Goal: Information Seeking & Learning: Learn about a topic

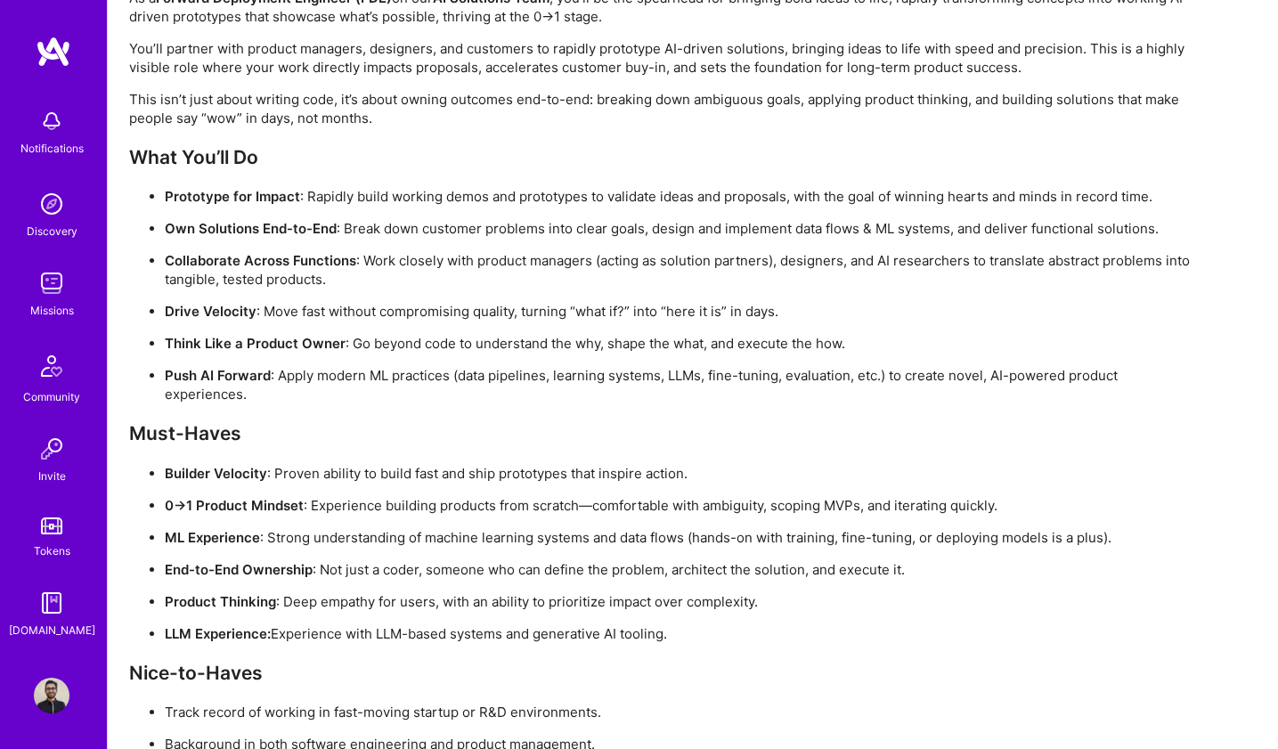
scroll to position [1270, 0]
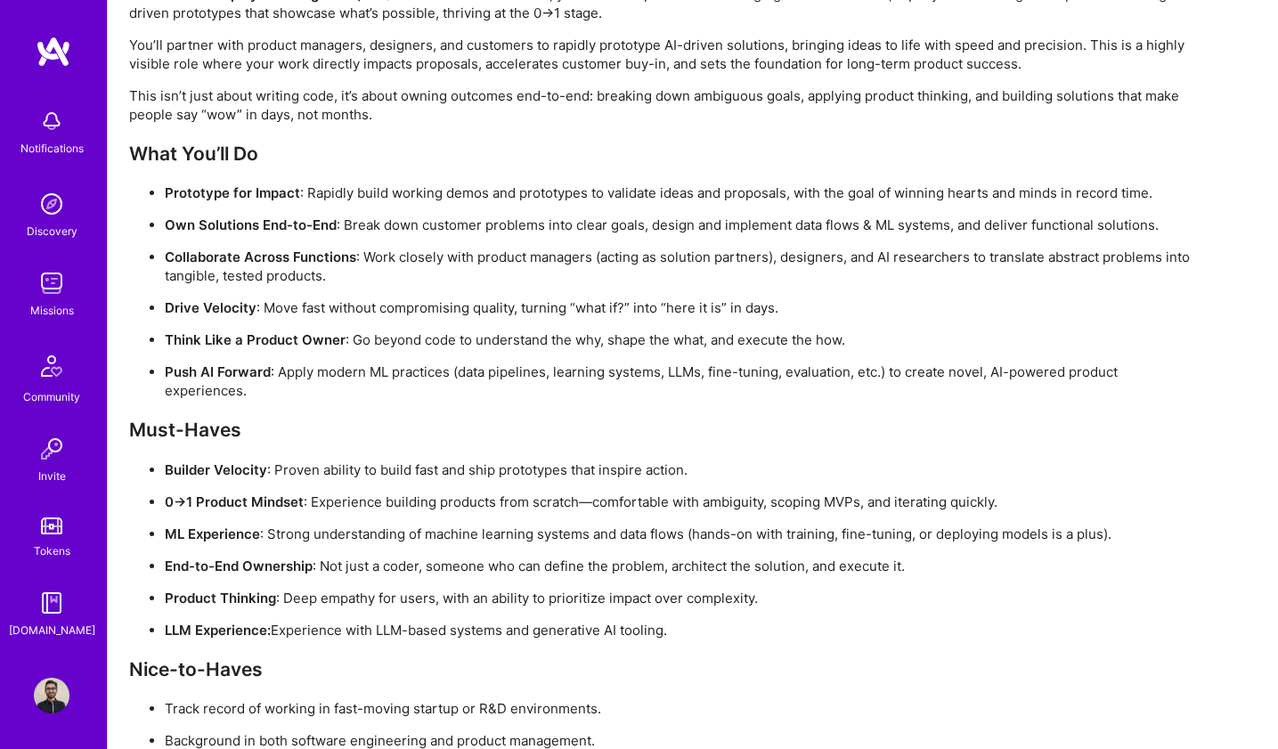
click at [433, 533] on p "ML Experience : Strong understanding of machine learning systems and data flows…" at bounding box center [681, 533] width 1033 height 19
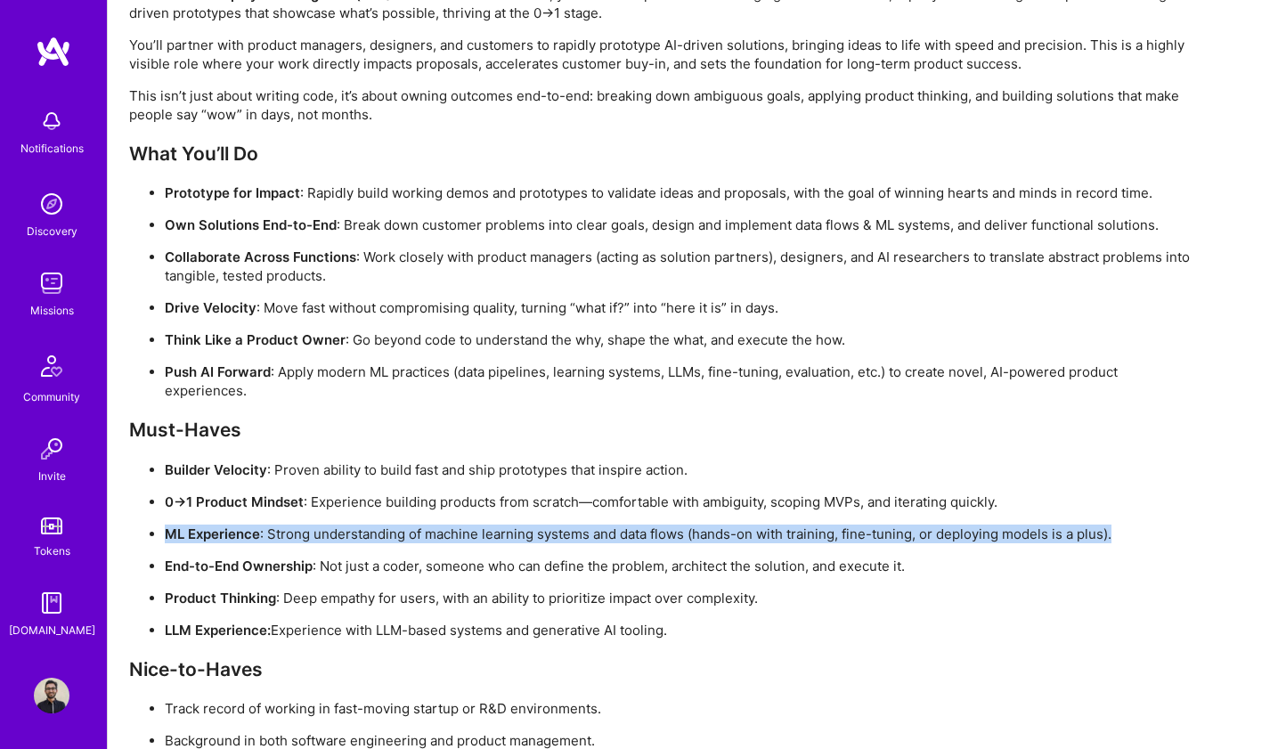
click at [433, 533] on p "ML Experience : Strong understanding of machine learning systems and data flows…" at bounding box center [681, 533] width 1033 height 19
click at [547, 524] on p "ML Experience : Strong understanding of machine learning systems and data flows…" at bounding box center [681, 533] width 1033 height 19
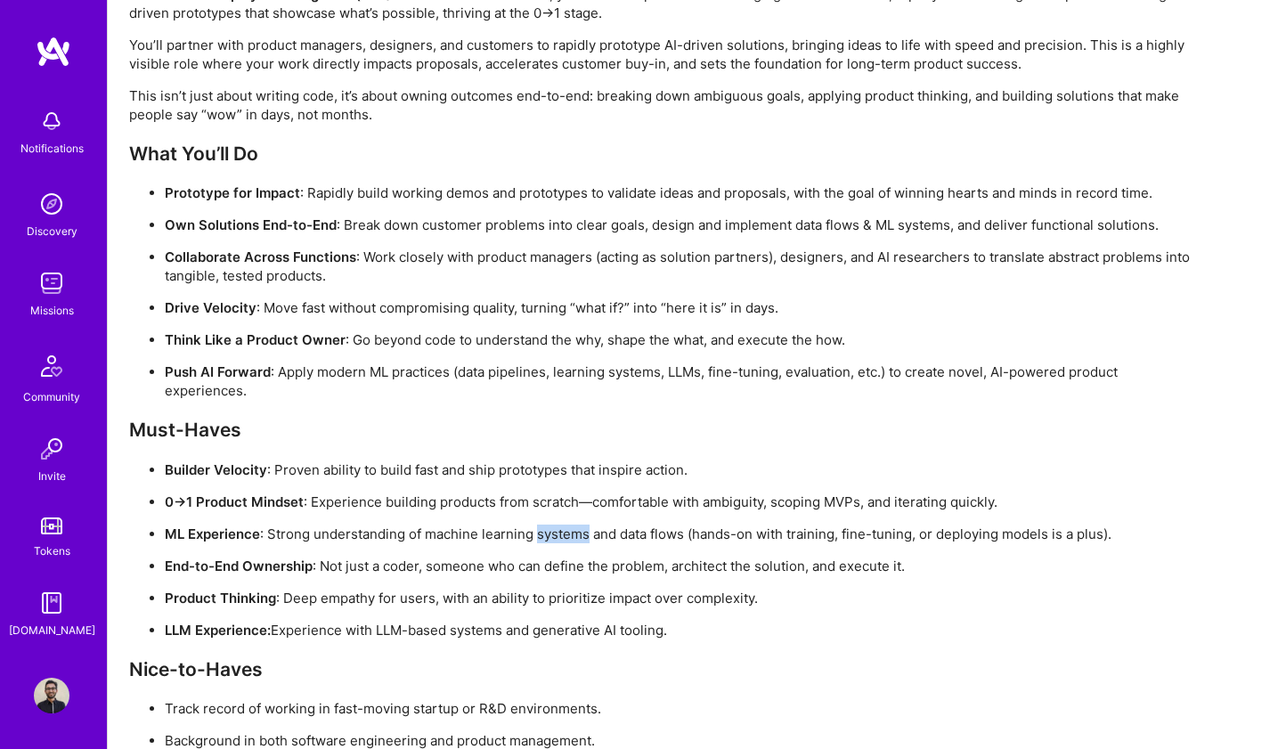
click at [547, 524] on p "ML Experience : Strong understanding of machine learning systems and data flows…" at bounding box center [681, 533] width 1033 height 19
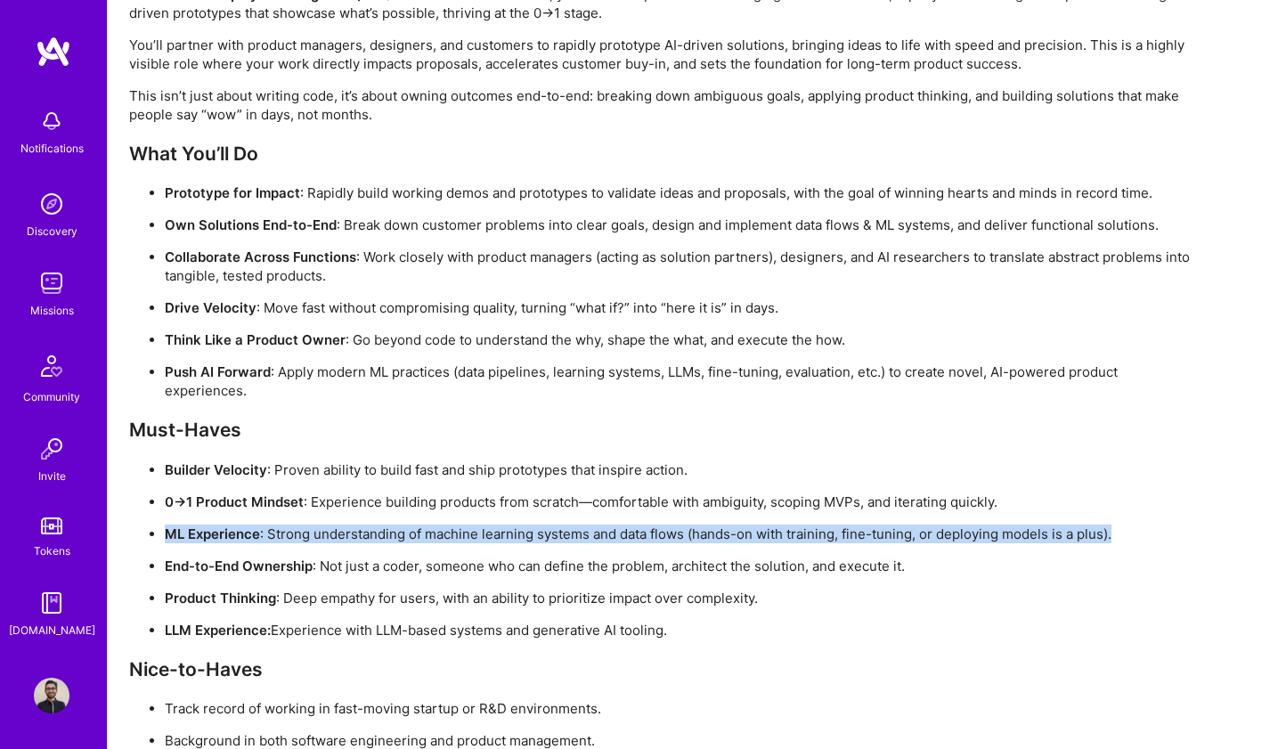
click at [547, 524] on p "ML Experience : Strong understanding of machine learning systems and data flows…" at bounding box center [681, 533] width 1033 height 19
click at [694, 522] on ul "Builder Velocity : Proven ability to build fast and ship prototypes that inspir…" at bounding box center [663, 549] width 1068 height 179
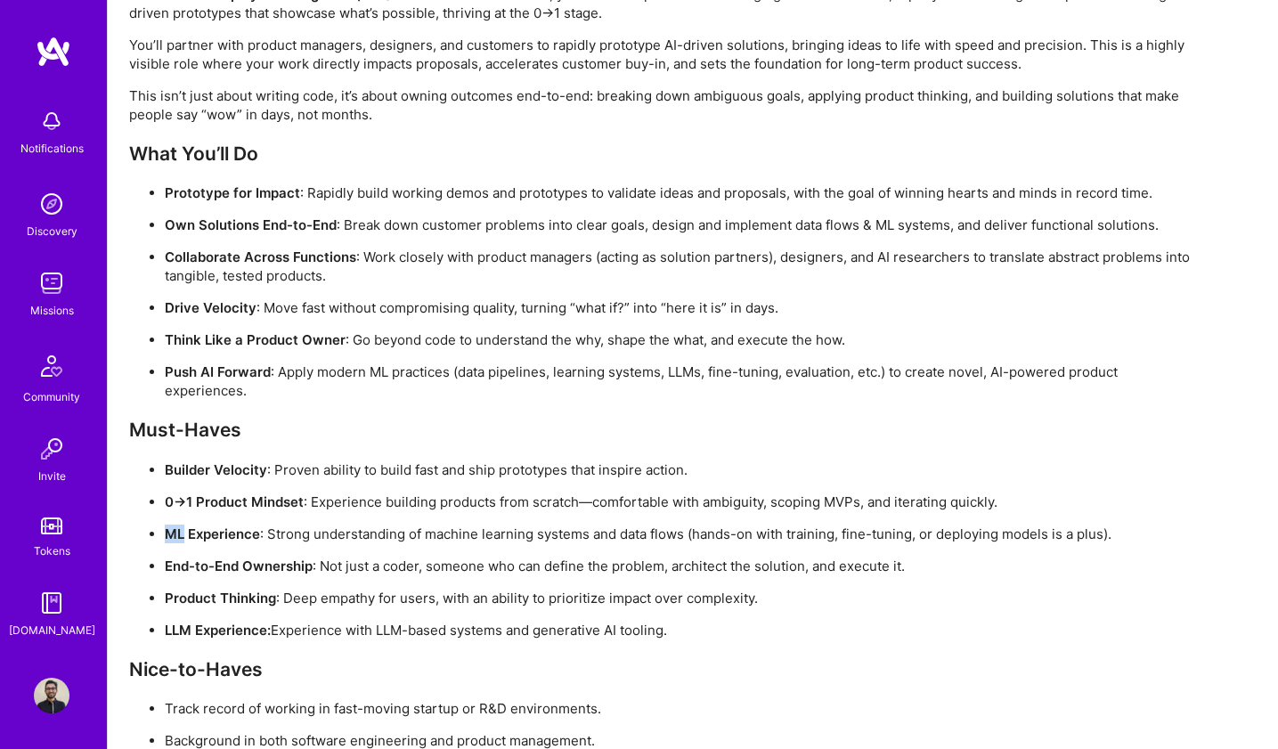
click at [694, 522] on ul "Builder Velocity : Proven ability to build fast and ship prototypes that inspir…" at bounding box center [663, 549] width 1068 height 179
click at [852, 523] on ul "Builder Velocity : Proven ability to build fast and ship prototypes that inspir…" at bounding box center [663, 549] width 1068 height 179
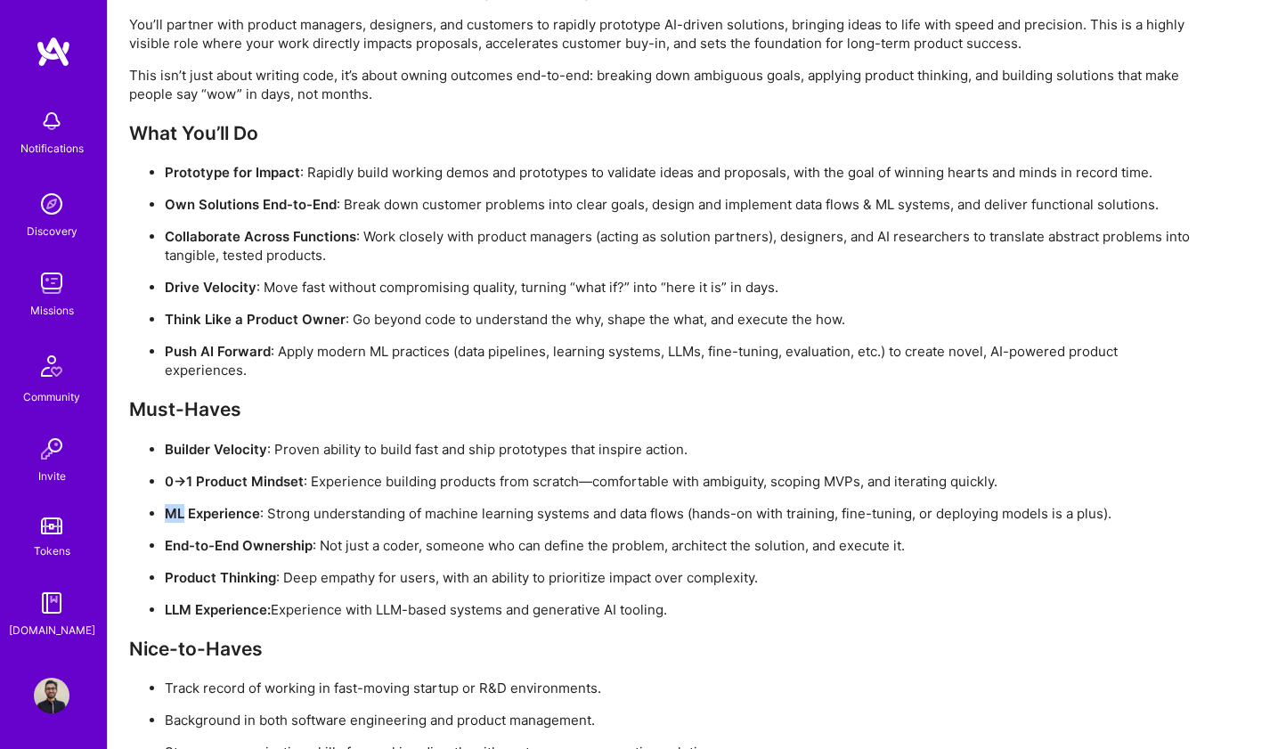
scroll to position [1310, 0]
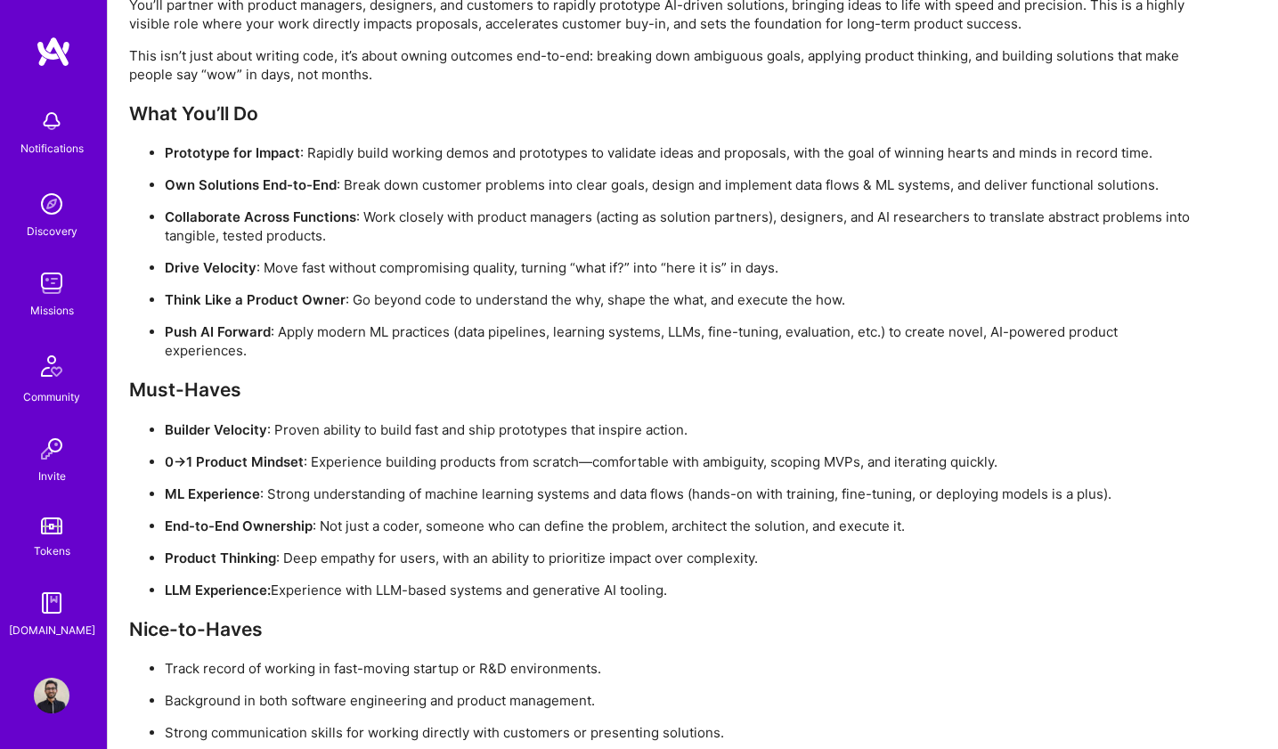
click at [315, 527] on p "End-to-End Ownership : Not just a coder, someone who can define the problem, ar…" at bounding box center [681, 525] width 1033 height 19
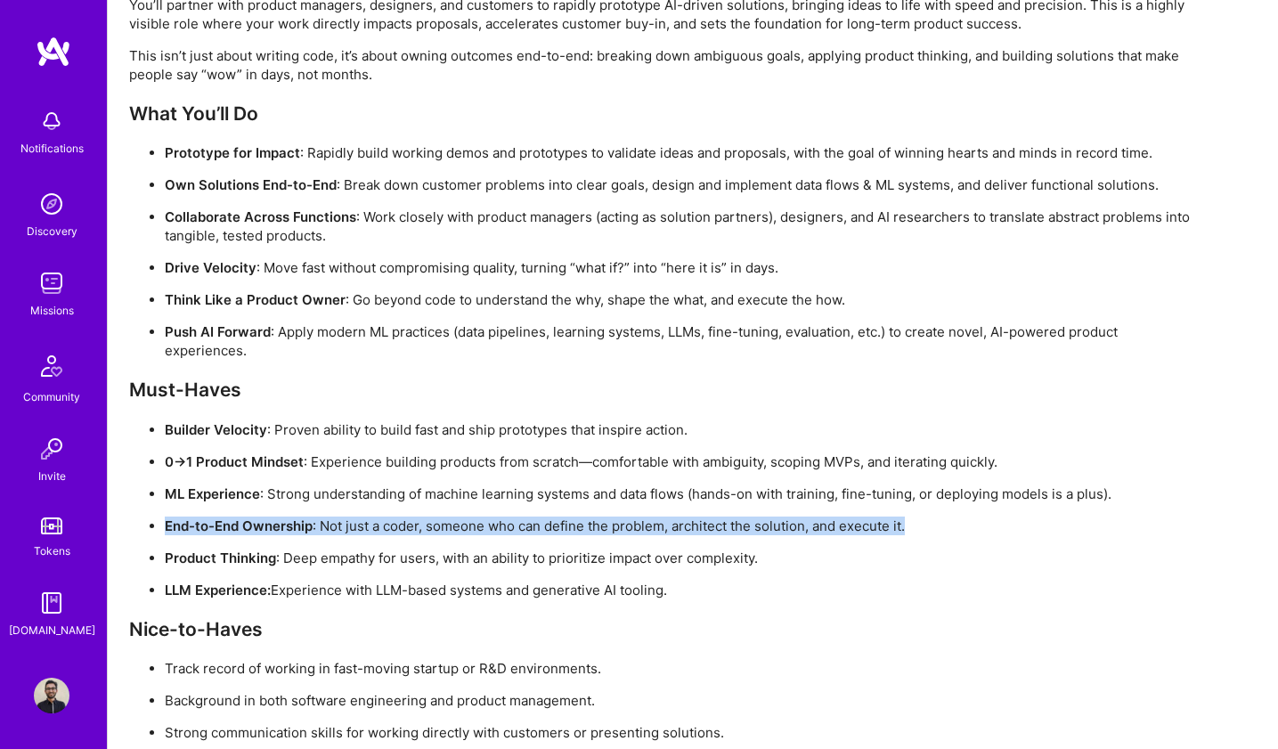
click at [315, 527] on p "End-to-End Ownership : Not just a coder, someone who can define the problem, ar…" at bounding box center [681, 525] width 1033 height 19
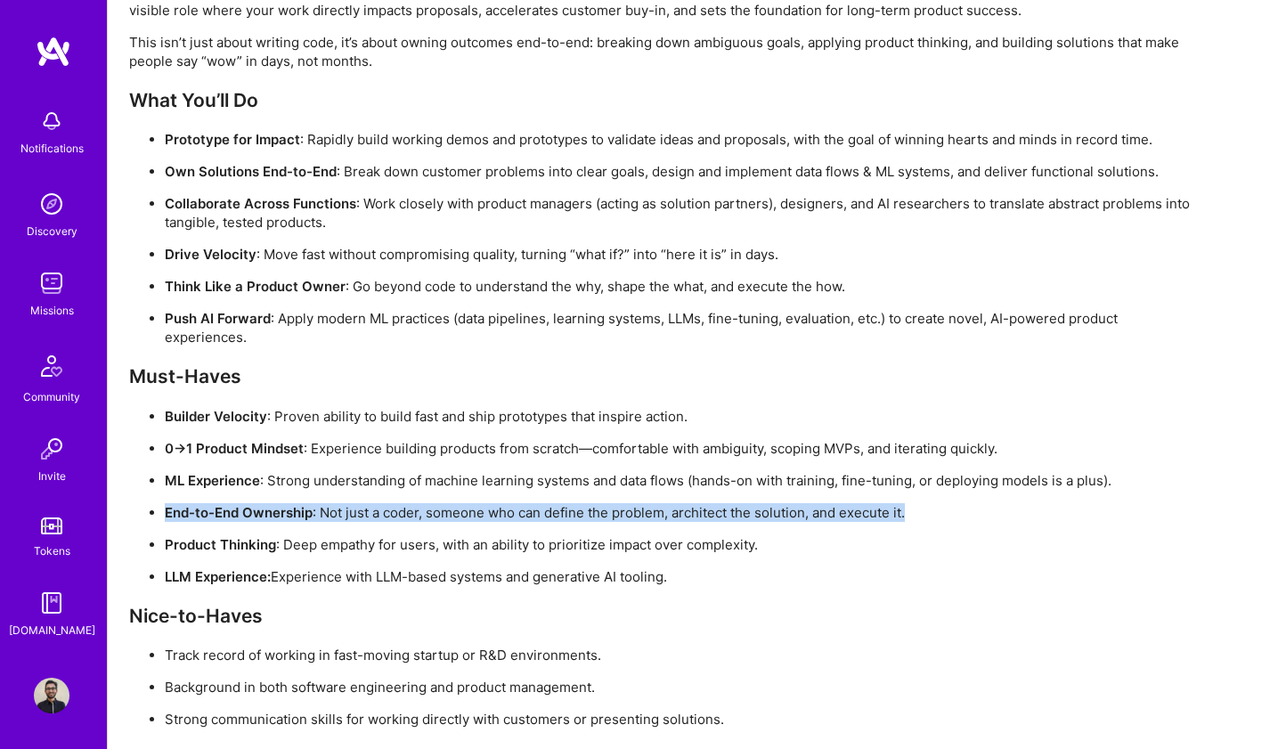
scroll to position [1327, 0]
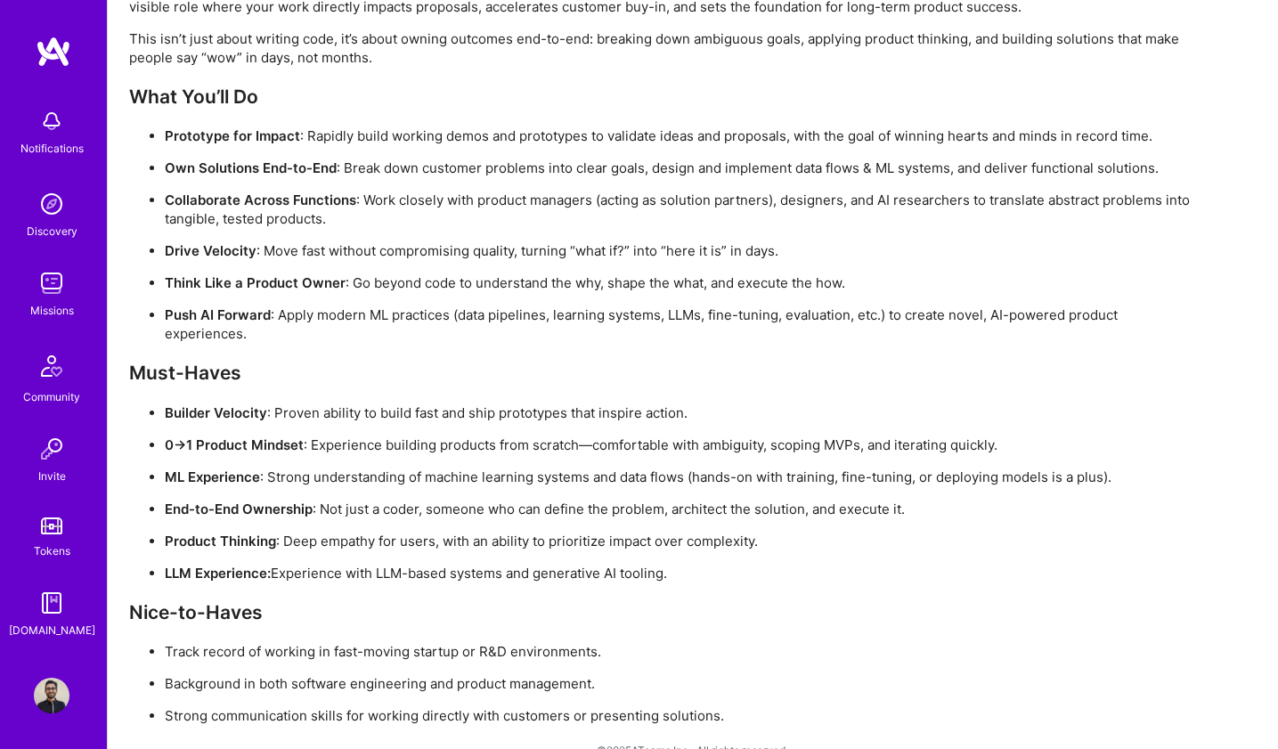
click at [280, 546] on p "Product Thinking : Deep empathy for users, with an ability to prioritize impact…" at bounding box center [681, 540] width 1033 height 19
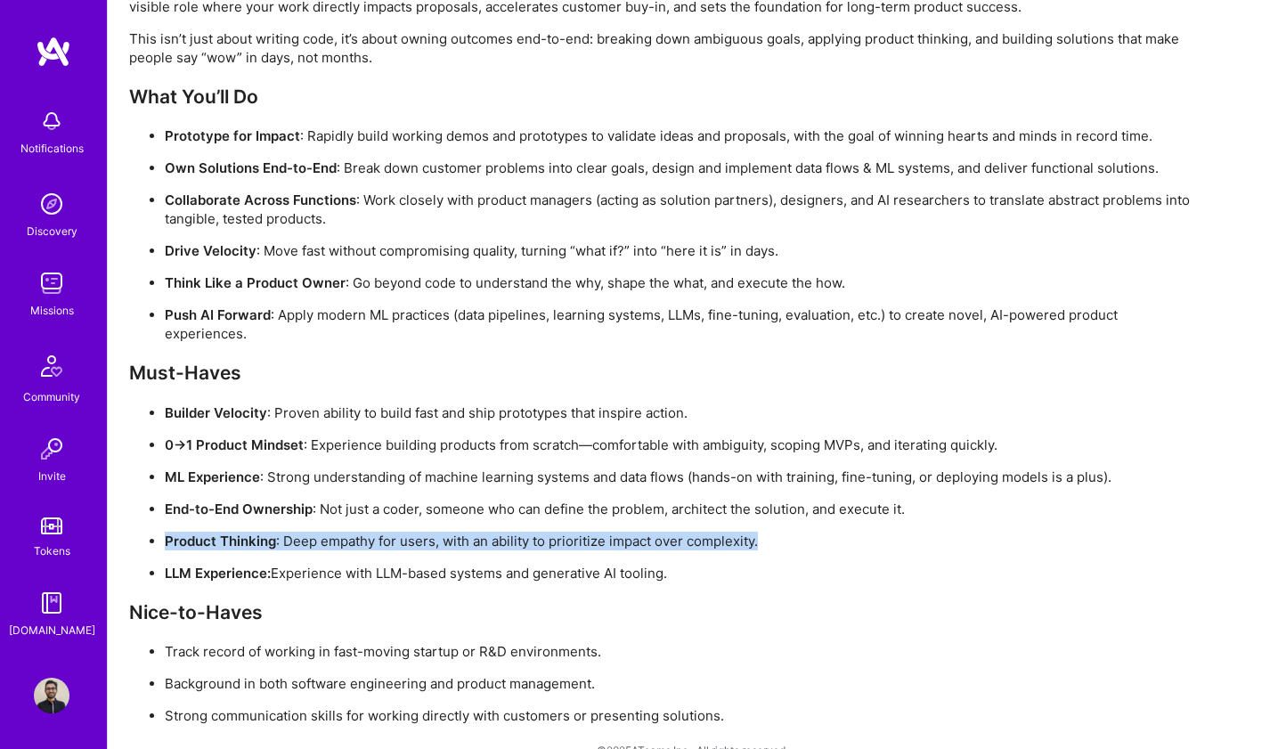
click at [280, 546] on p "Product Thinking : Deep empathy for users, with an ability to prioritize impact…" at bounding box center [681, 540] width 1033 height 19
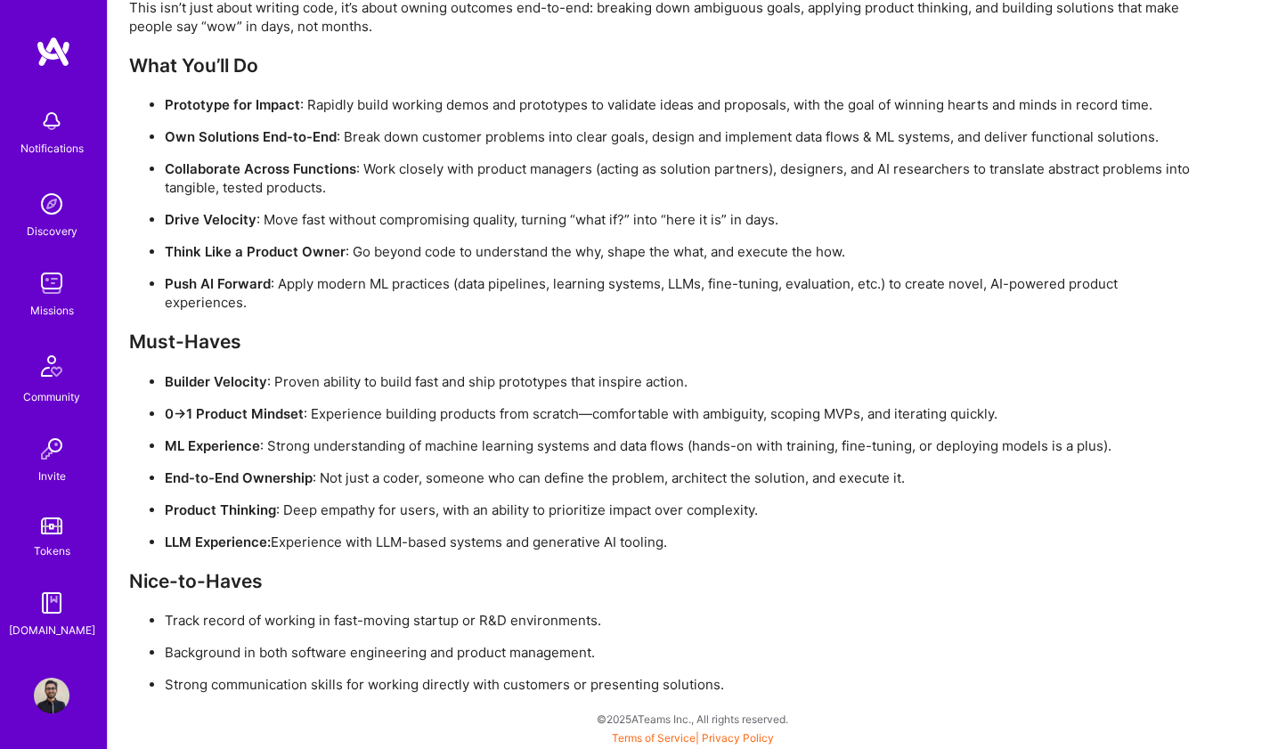
click at [280, 546] on p "LLM Experience: Experience with LLM-based systems and generative AI tooling." at bounding box center [681, 541] width 1033 height 19
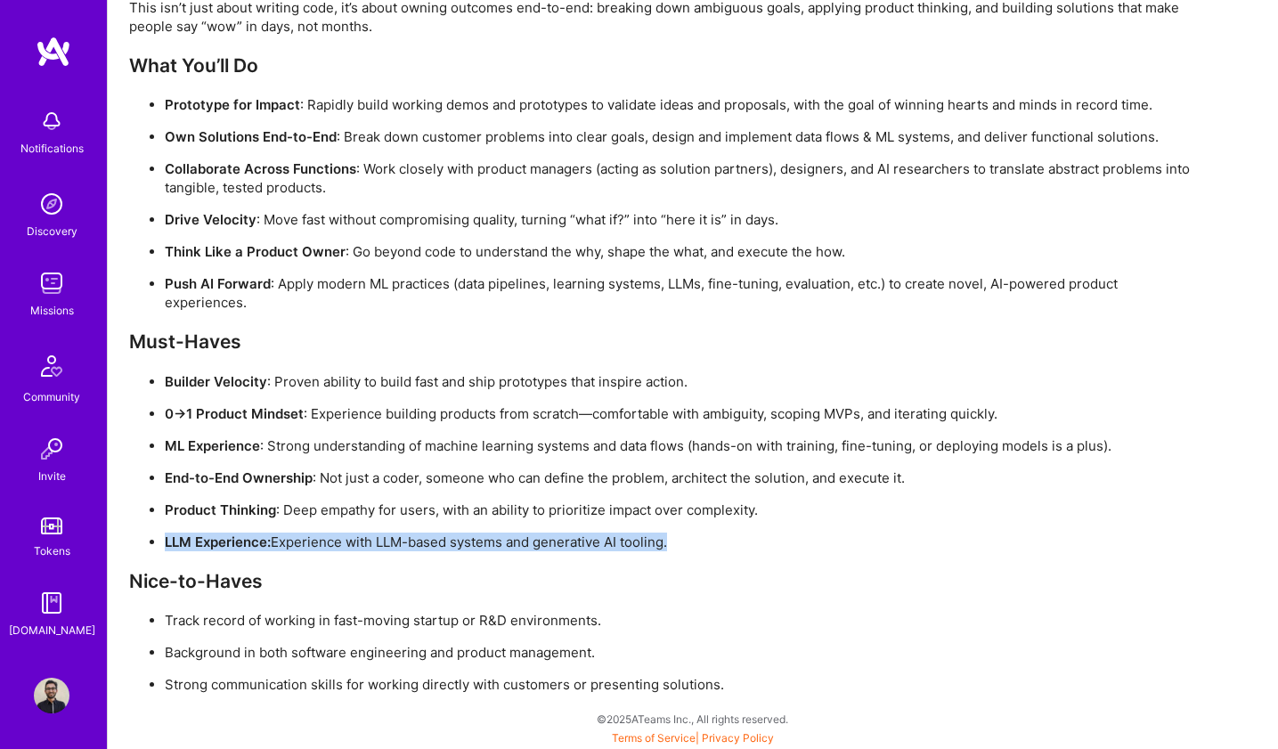
click at [280, 546] on p "LLM Experience: Experience with LLM-based systems and generative AI tooling." at bounding box center [681, 541] width 1033 height 19
